Goal: Communication & Community: Ask a question

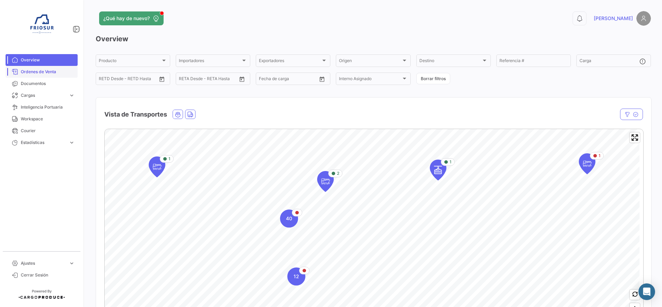
click at [53, 70] on span "Ordenes de Venta" at bounding box center [48, 72] width 54 height 6
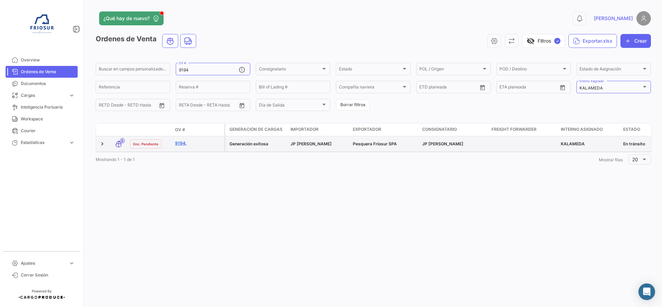
click at [182, 142] on link "9194." at bounding box center [198, 143] width 46 height 6
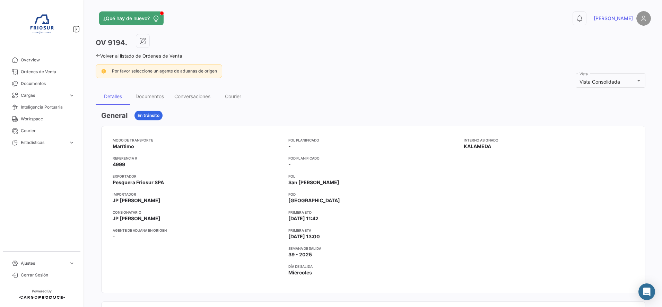
click at [199, 71] on span "Por favor seleccione un agente de aduanas de origen" at bounding box center [164, 70] width 105 height 5
click at [194, 94] on div "Conversaciones" at bounding box center [192, 96] width 36 height 6
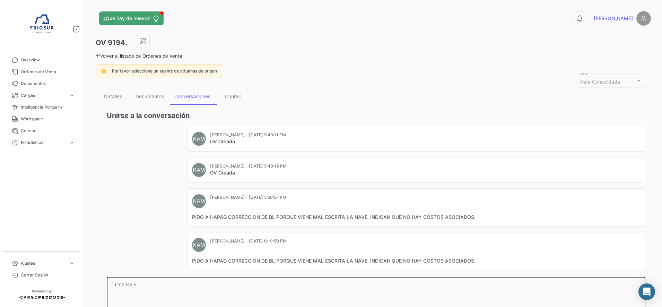
click at [221, 285] on textarea "Tu mensaje" at bounding box center [376, 297] width 531 height 31
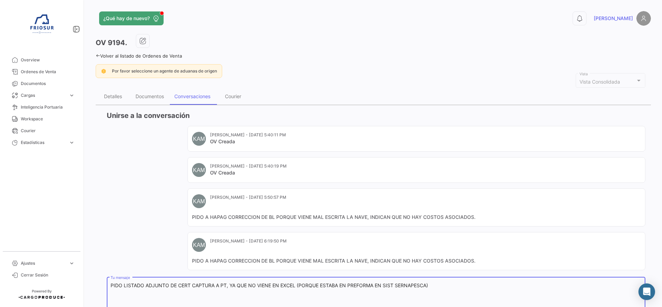
scroll to position [58, 0]
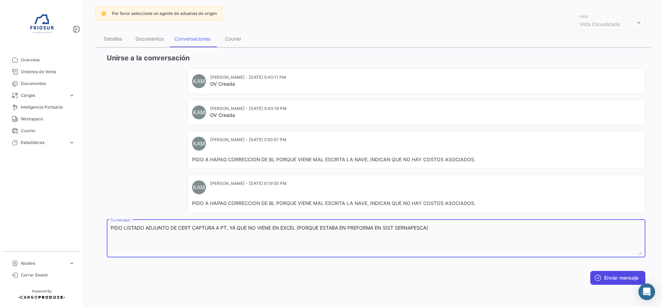
type textarea "PIDO LISTADO ADJUNTO DE CERT CAPTURA A PT, YA QUE NO VIENE EN EXCEL (PORQUE EST…"
click at [603, 275] on button "Enviar mensaje" at bounding box center [617, 278] width 55 height 14
